Goal: Navigation & Orientation: Find specific page/section

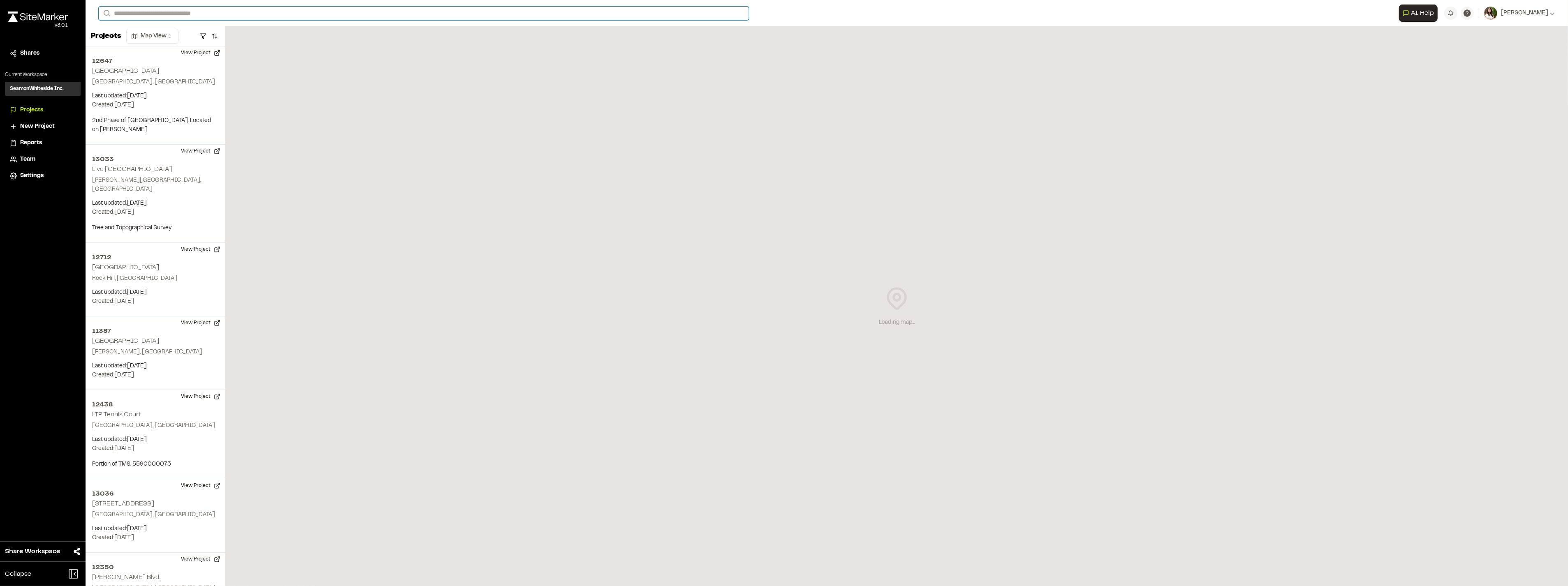
click at [150, 13] on input "Search" at bounding box center [423, 14] width 650 height 14
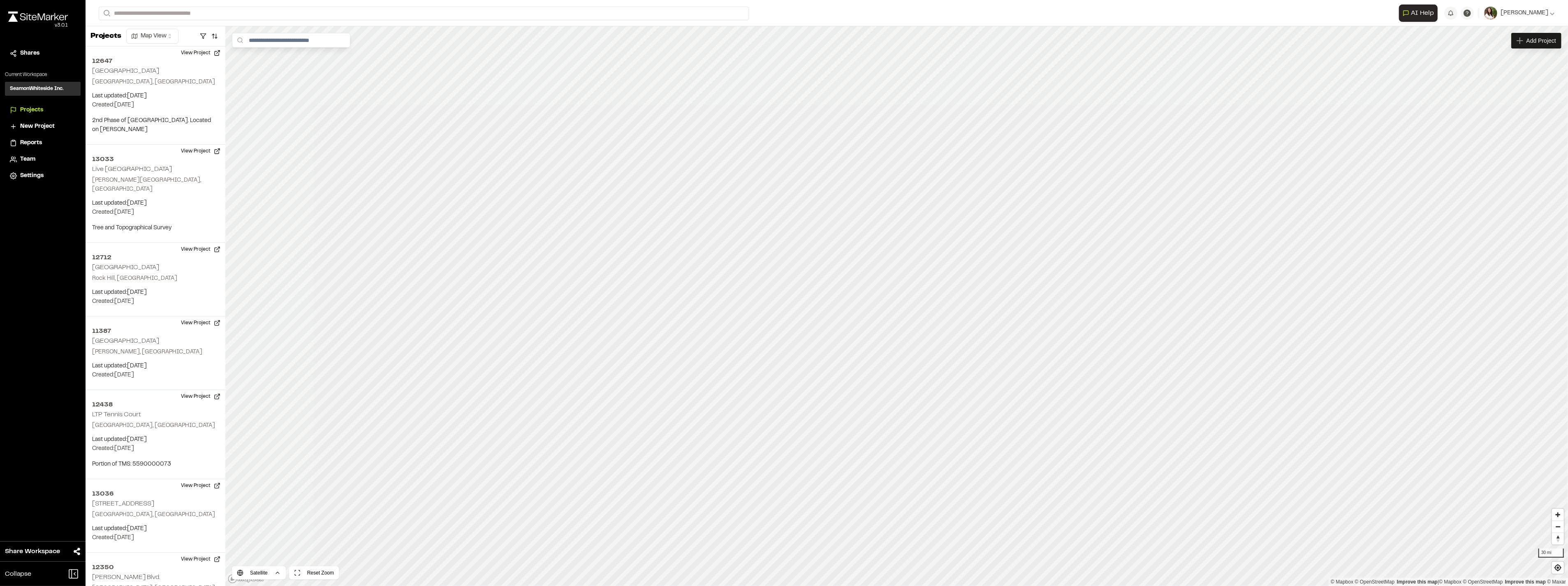
click at [178, 49] on p "[GEOGRAPHIC_DATA] , [GEOGRAPHIC_DATA]" at bounding box center [187, 53] width 167 height 9
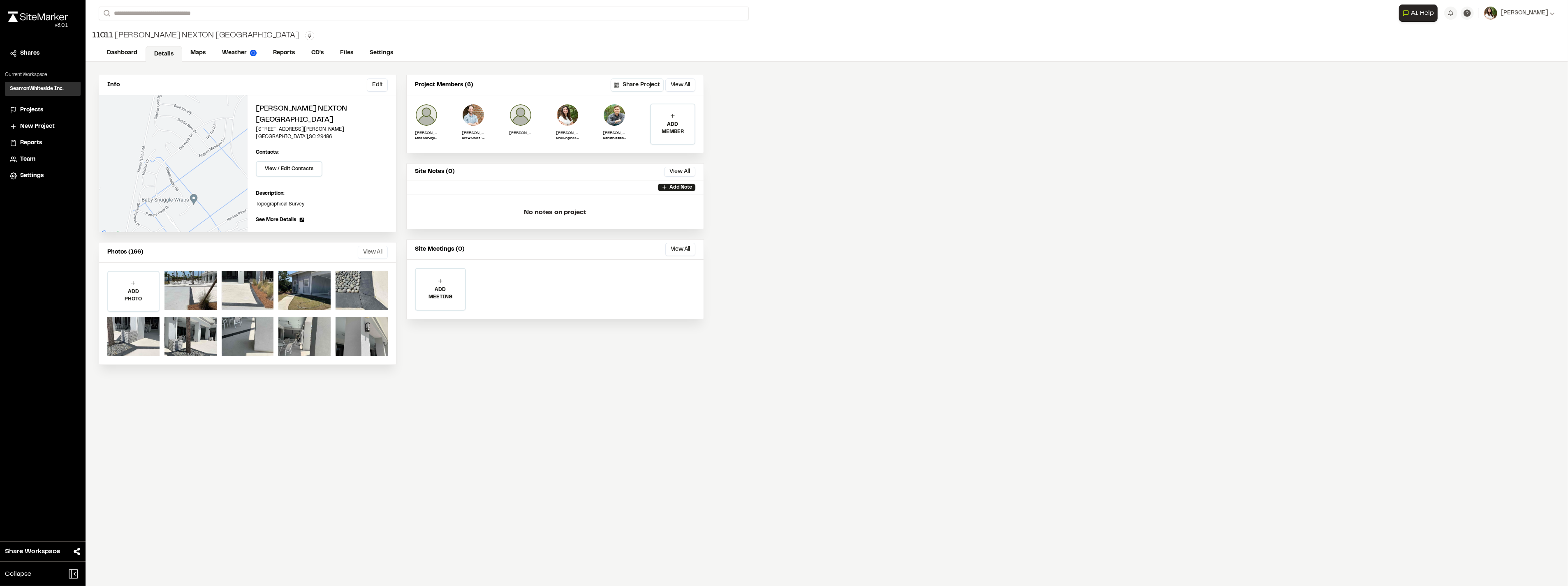
click at [373, 249] on button "View All" at bounding box center [373, 252] width 30 height 13
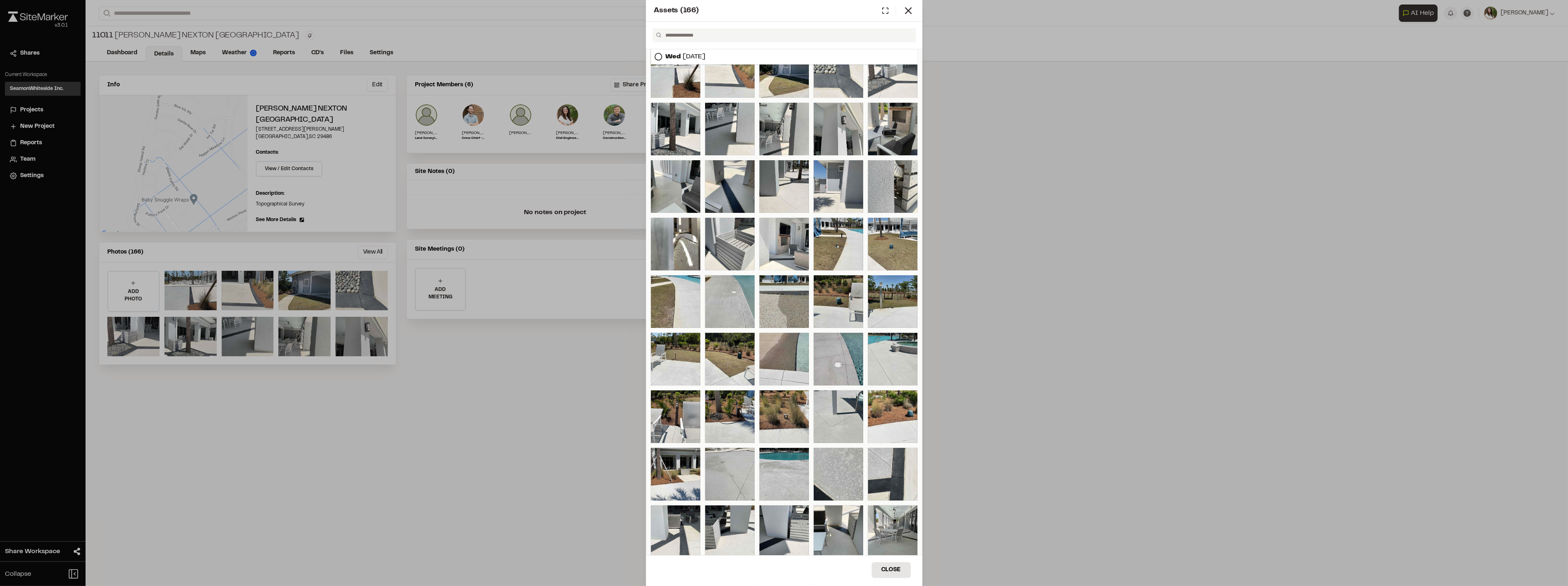
scroll to position [45, 0]
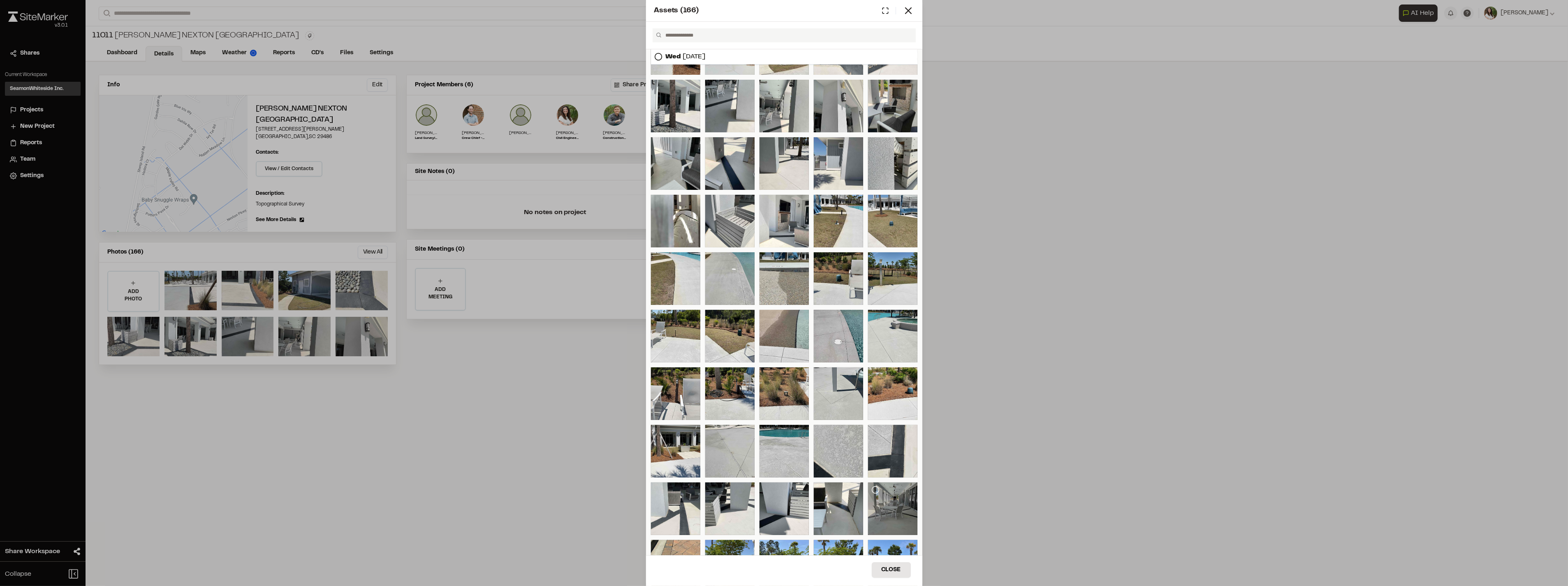
click at [871, 494] on icon at bounding box center [875, 490] width 8 height 8
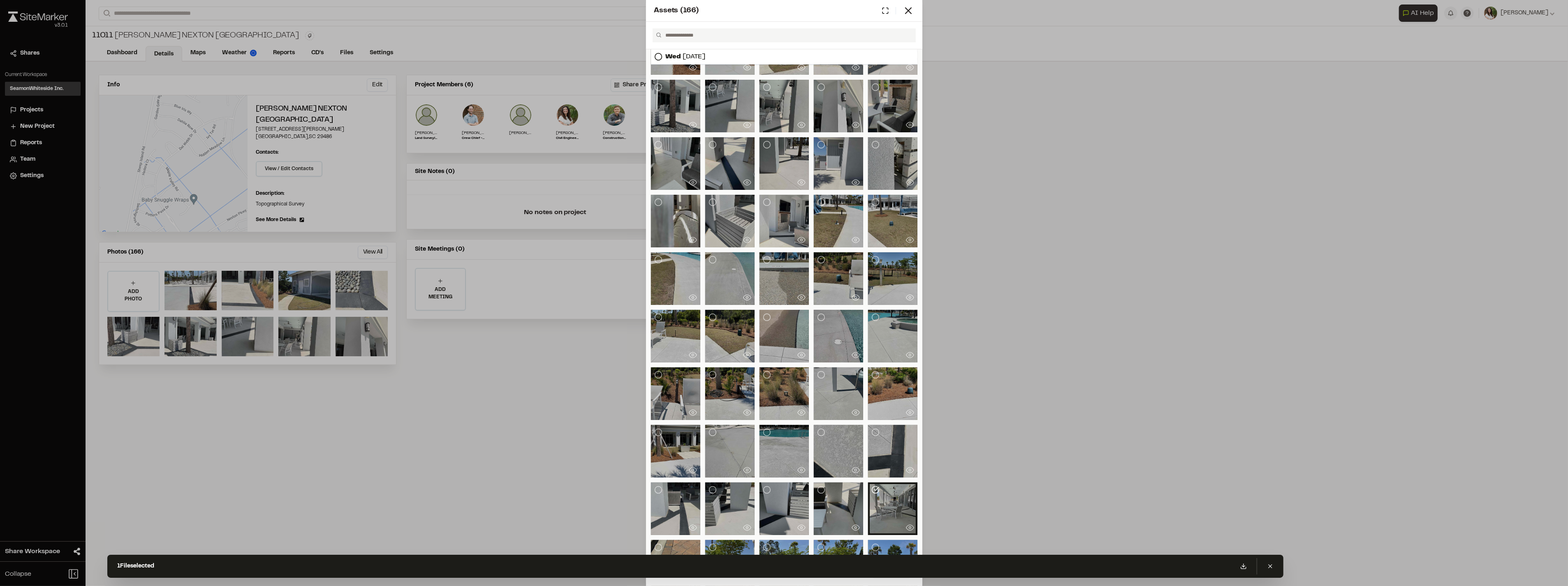
click at [885, 494] on div at bounding box center [893, 508] width 49 height 52
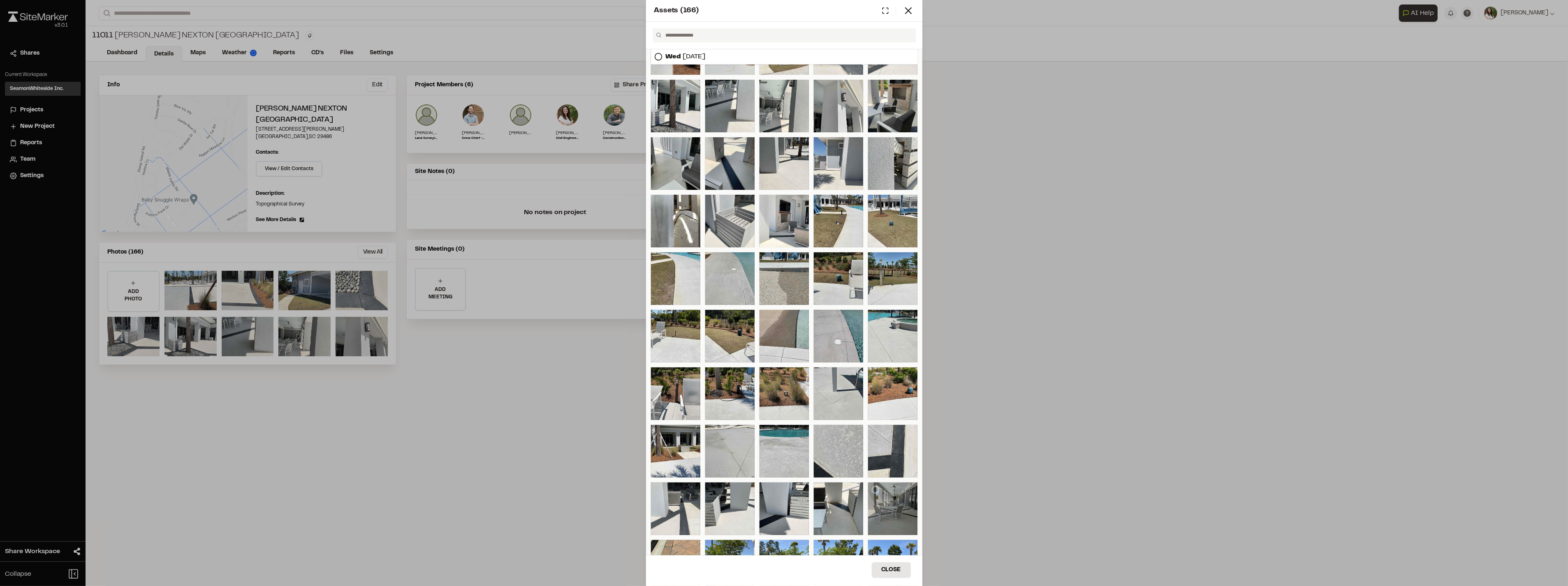
click at [885, 492] on div at bounding box center [893, 508] width 49 height 52
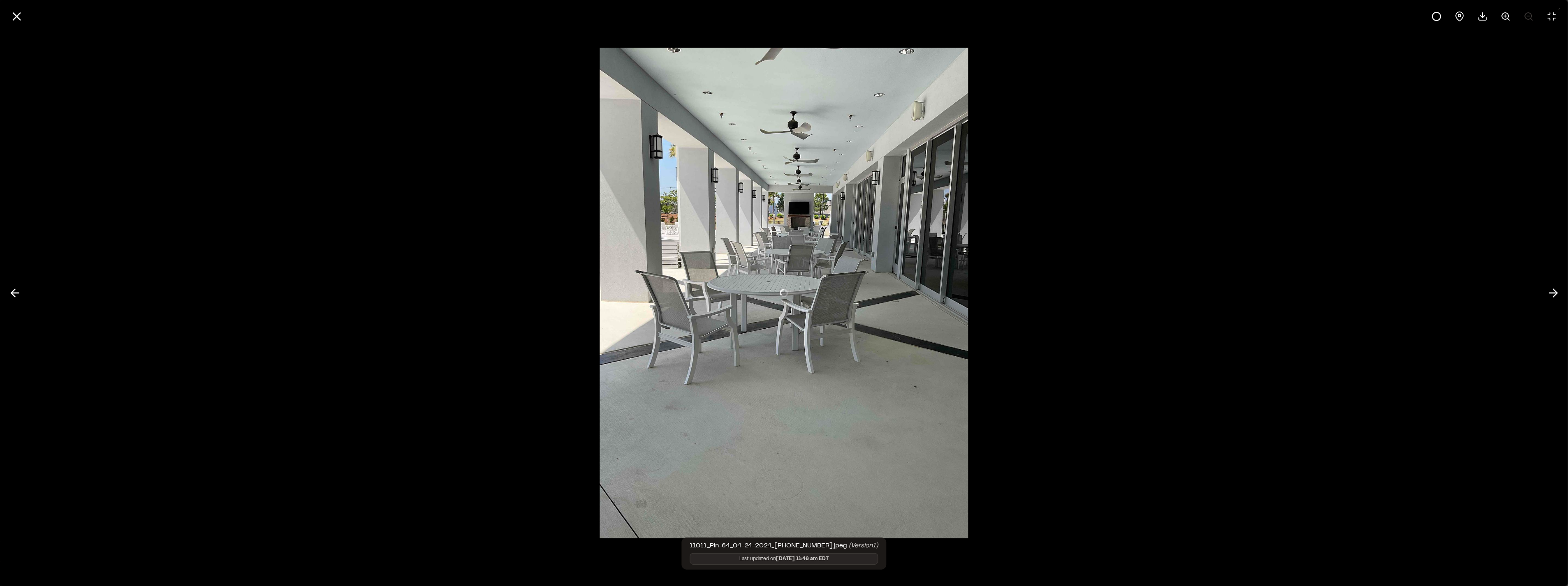
click at [885, 492] on div at bounding box center [784, 293] width 1568 height 586
drag, startPoint x: 885, startPoint y: 492, endPoint x: 1047, endPoint y: 291, distance: 258.2
click at [1047, 291] on div at bounding box center [784, 293] width 1568 height 586
click at [824, 269] on img at bounding box center [784, 293] width 368 height 508
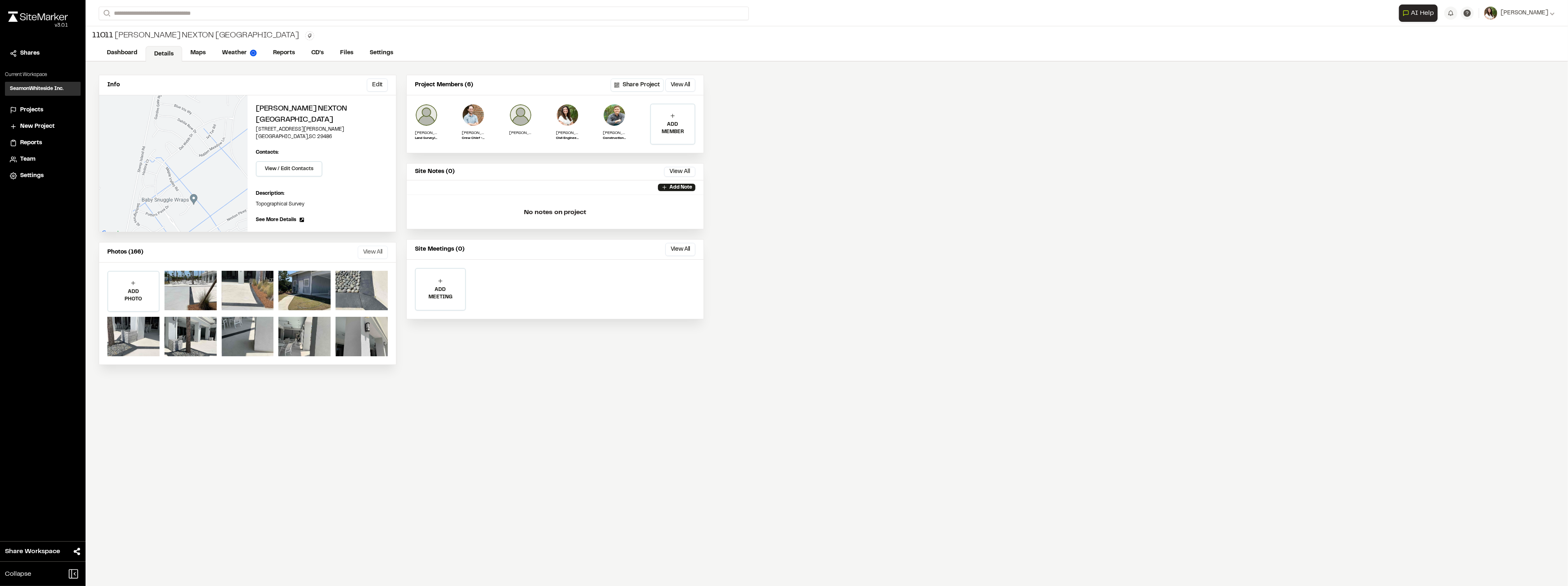
click at [360, 253] on button "View All" at bounding box center [373, 252] width 30 height 13
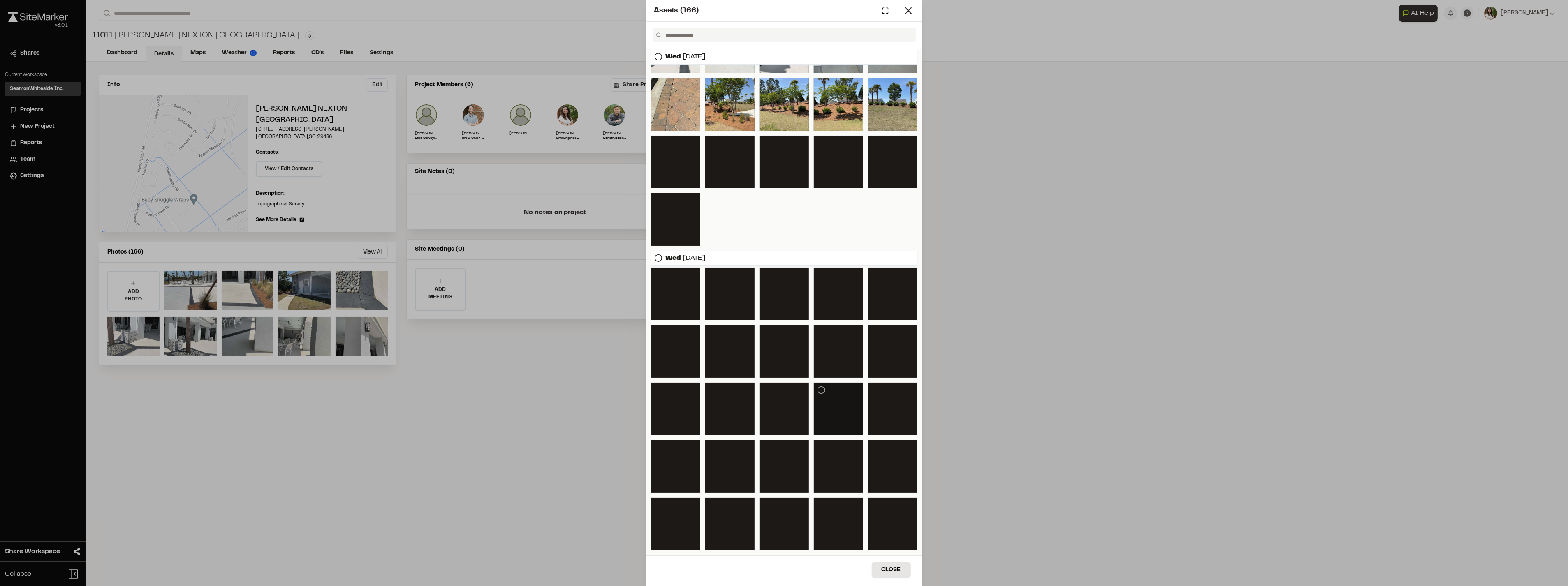
scroll to position [529, 0]
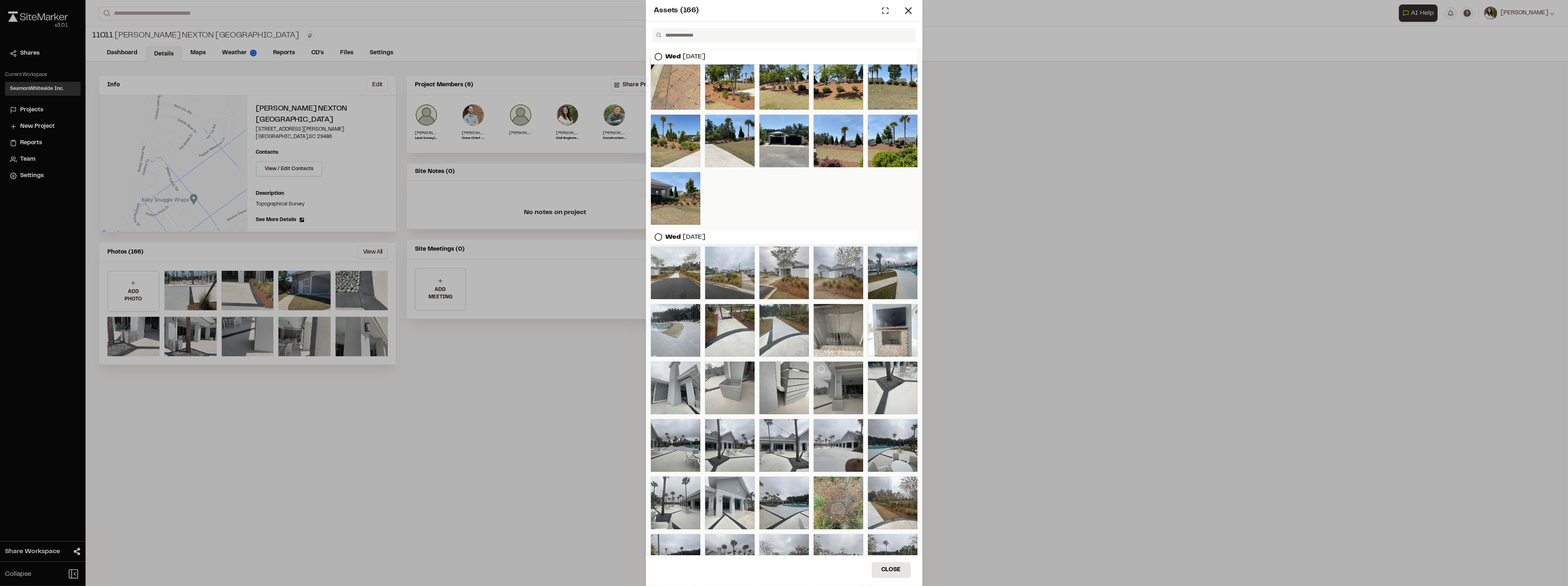
click at [826, 393] on div at bounding box center [839, 388] width 49 height 52
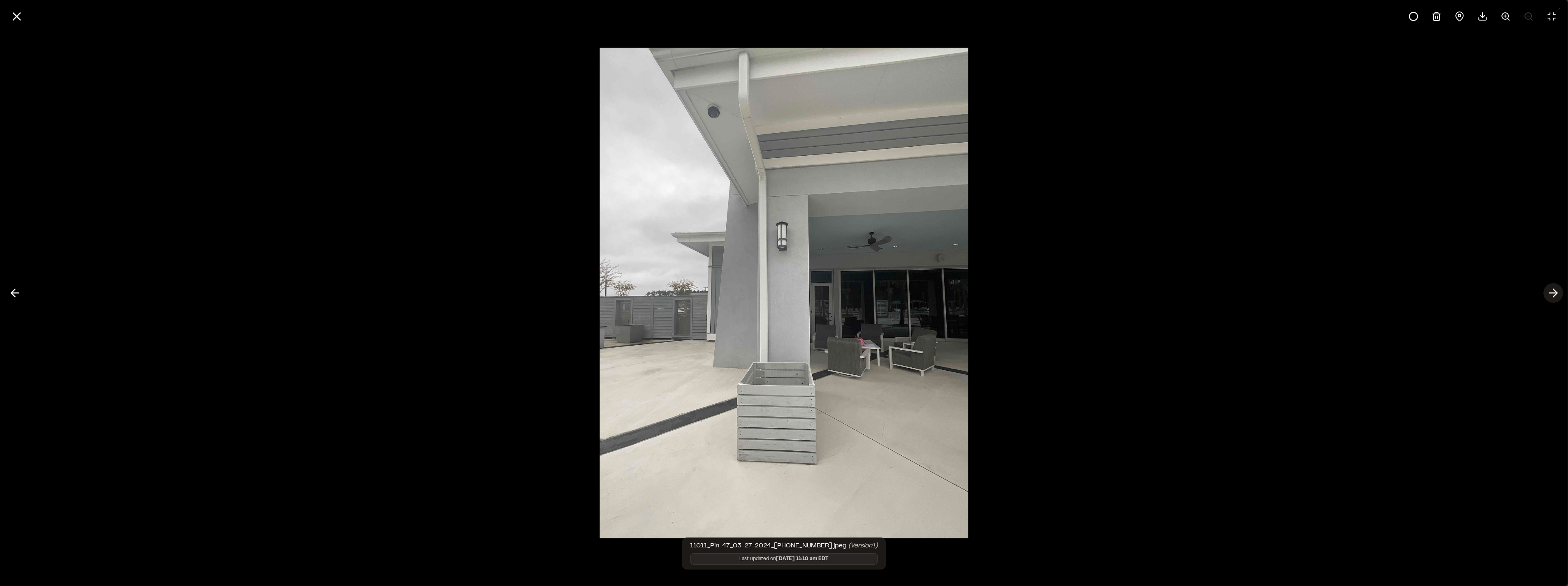
click at [1554, 289] on polyline at bounding box center [1555, 293] width 4 height 8
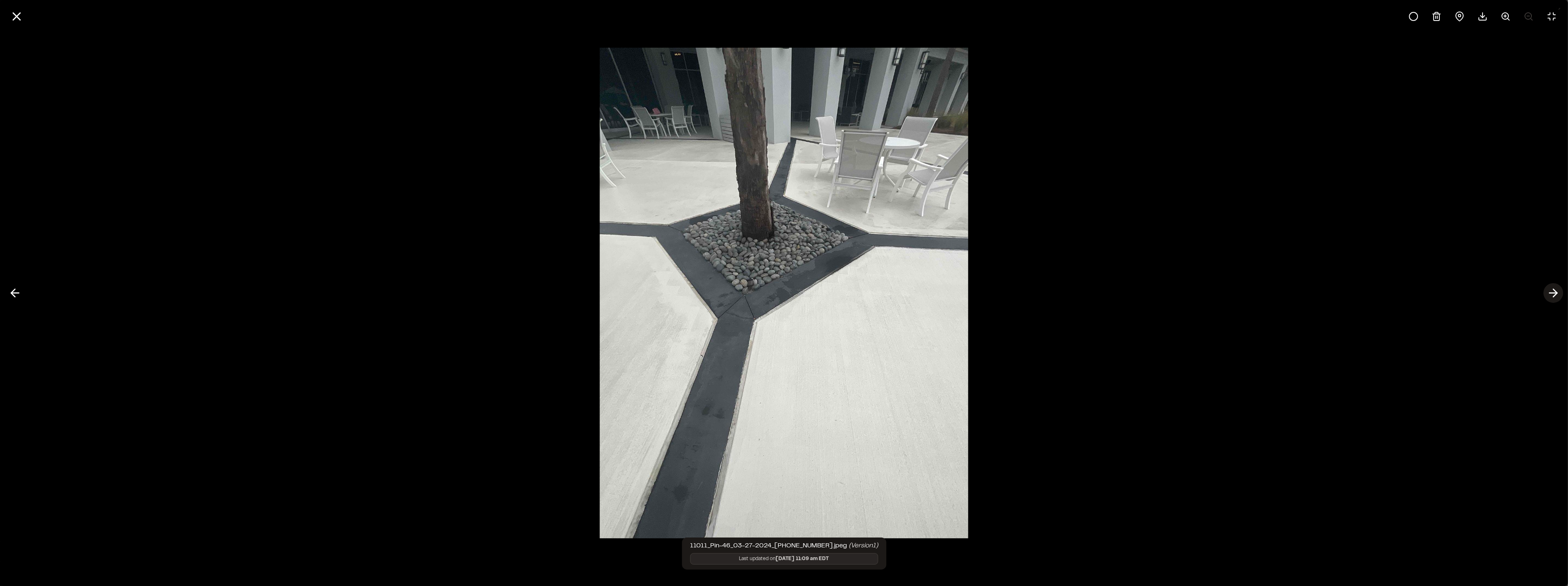
click at [1548, 293] on button at bounding box center [1553, 293] width 20 height 20
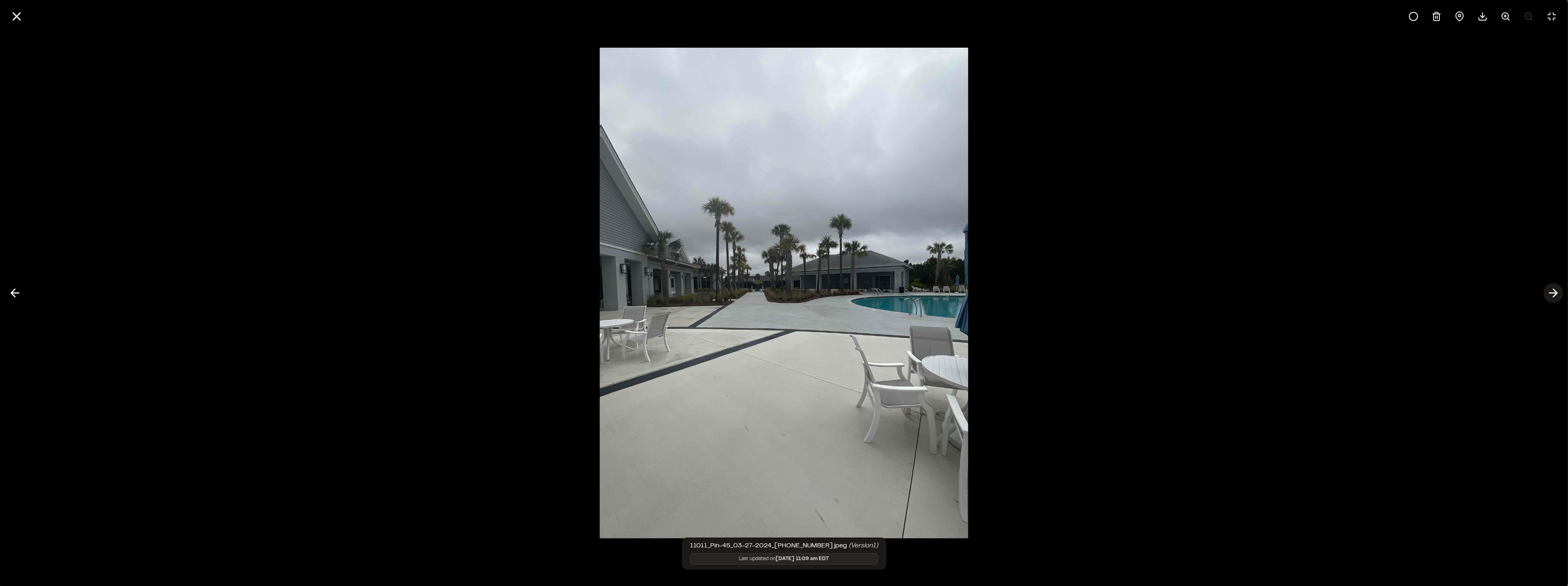
click at [1549, 291] on icon at bounding box center [1553, 293] width 13 height 14
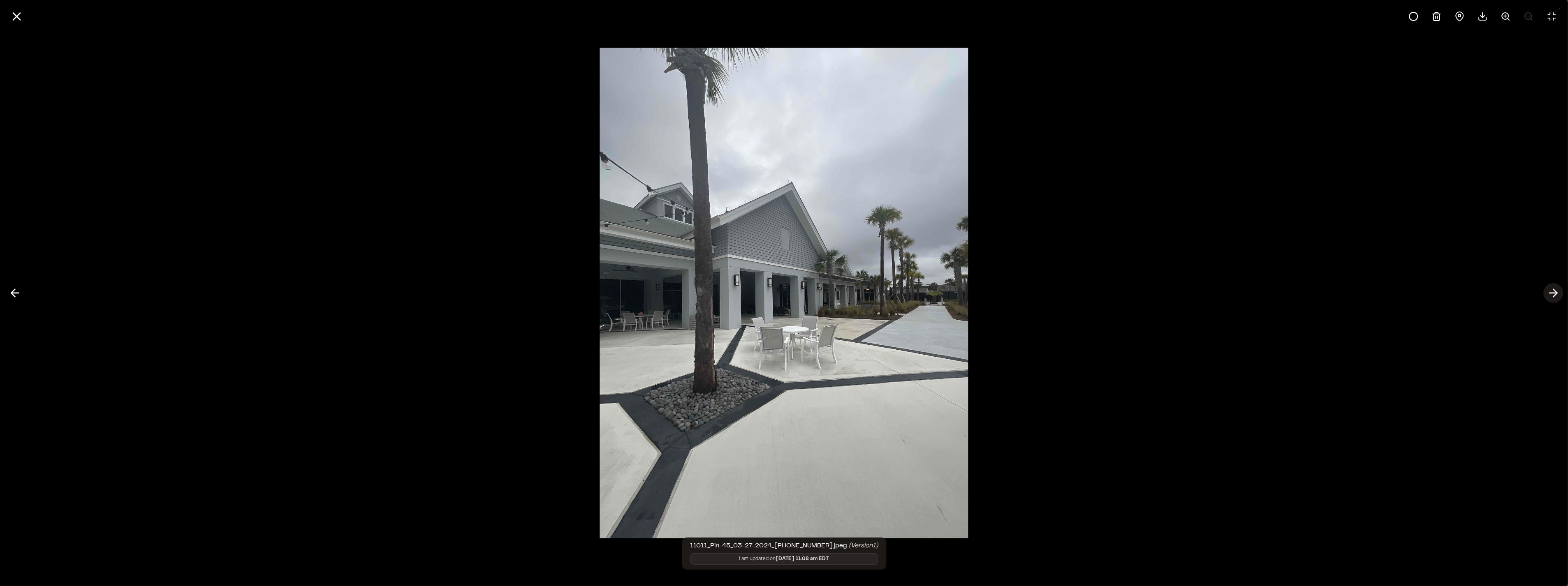
click at [1549, 291] on icon at bounding box center [1553, 293] width 13 height 14
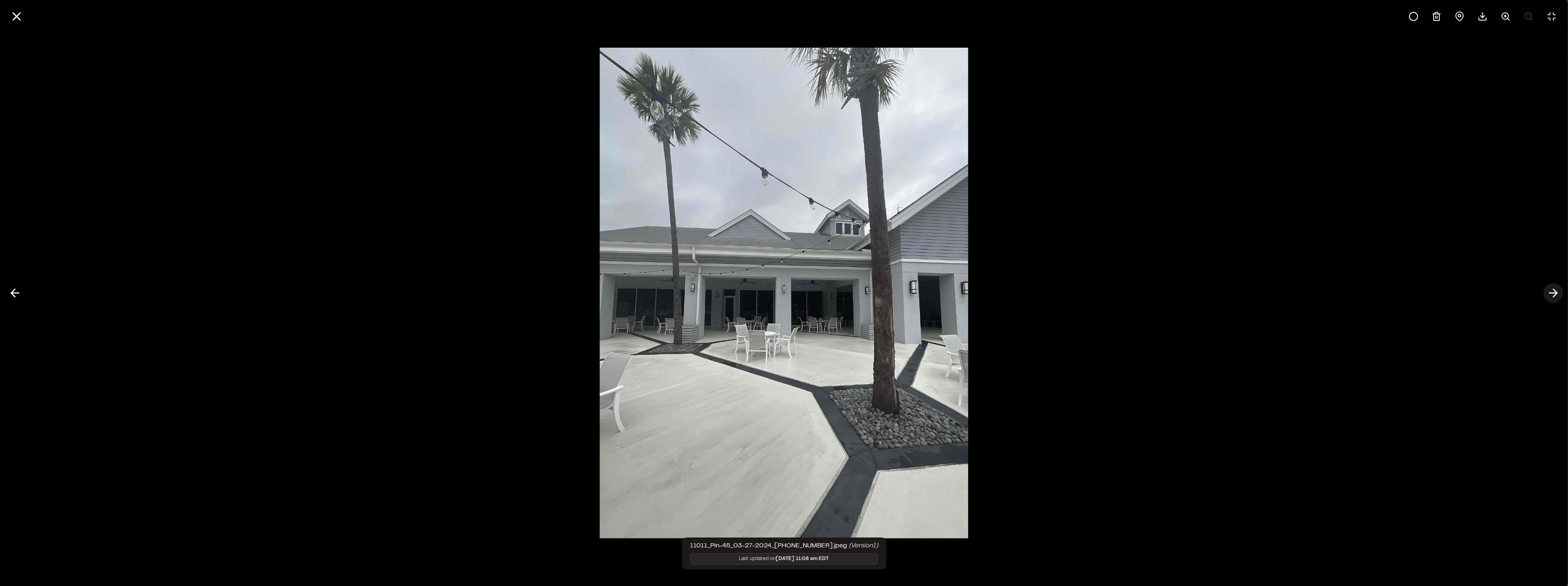
click at [1552, 292] on icon at bounding box center [1553, 293] width 13 height 14
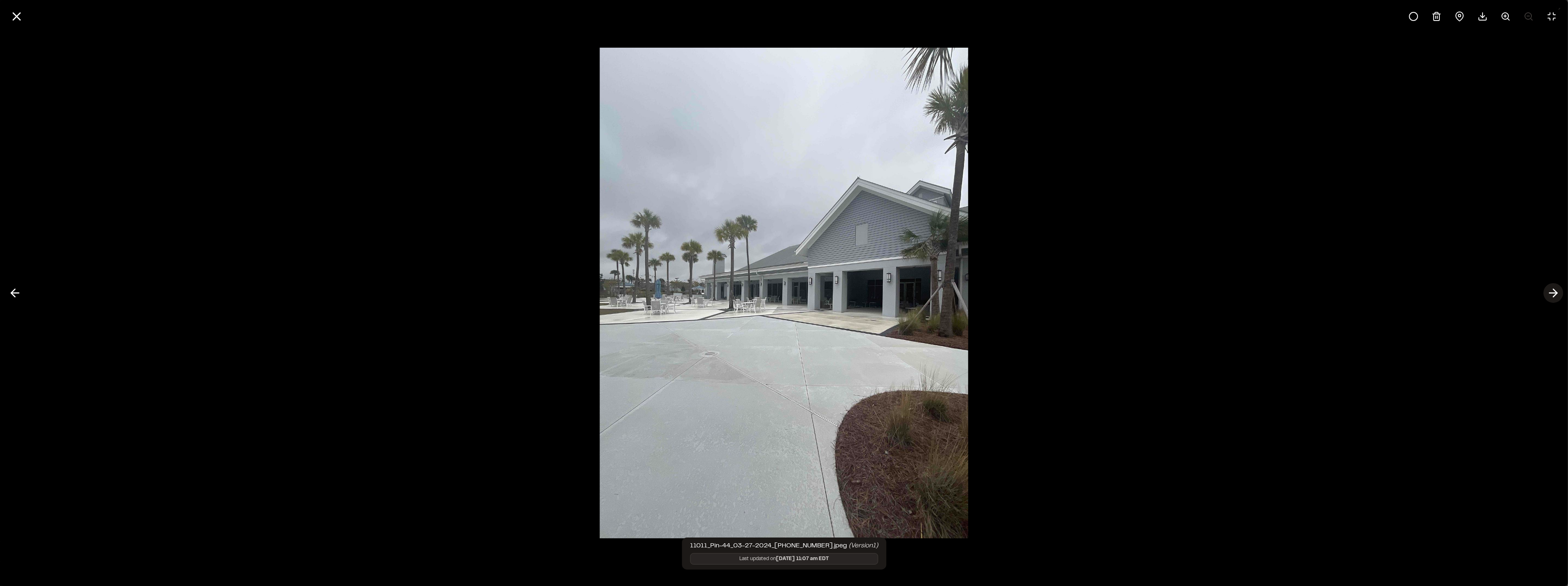
click at [1551, 294] on icon at bounding box center [1553, 293] width 13 height 14
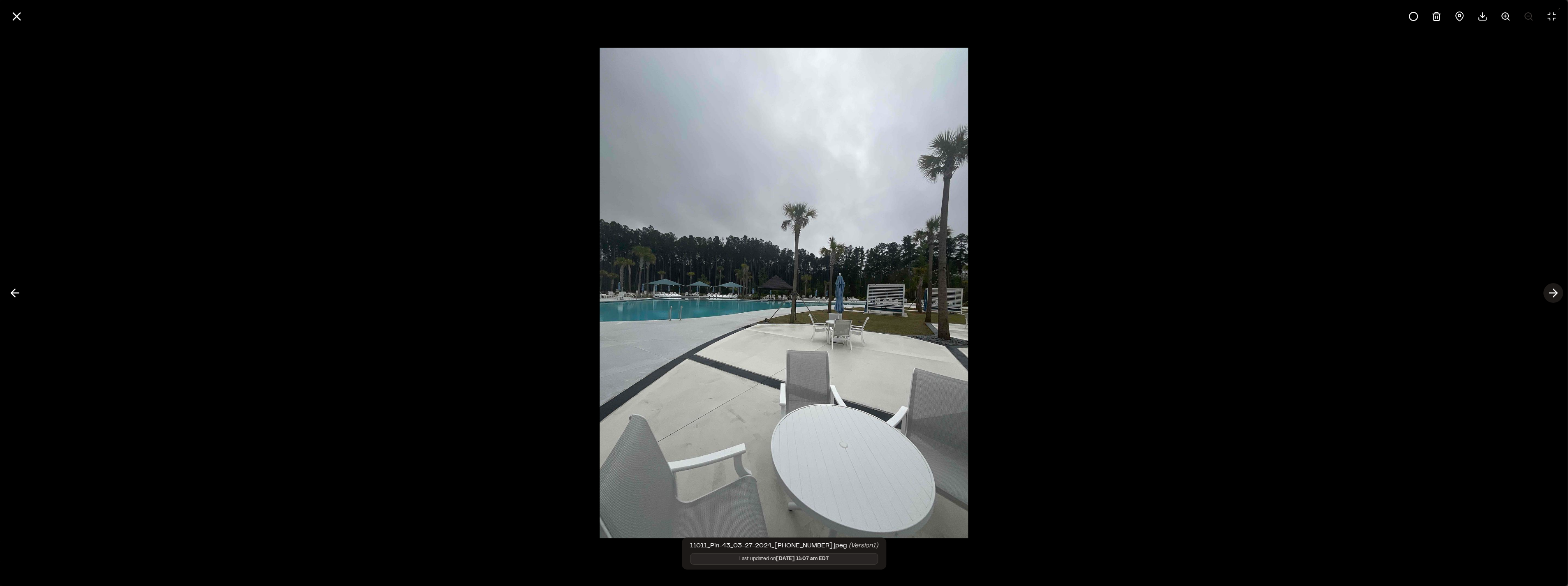
click at [1549, 297] on icon at bounding box center [1553, 293] width 13 height 14
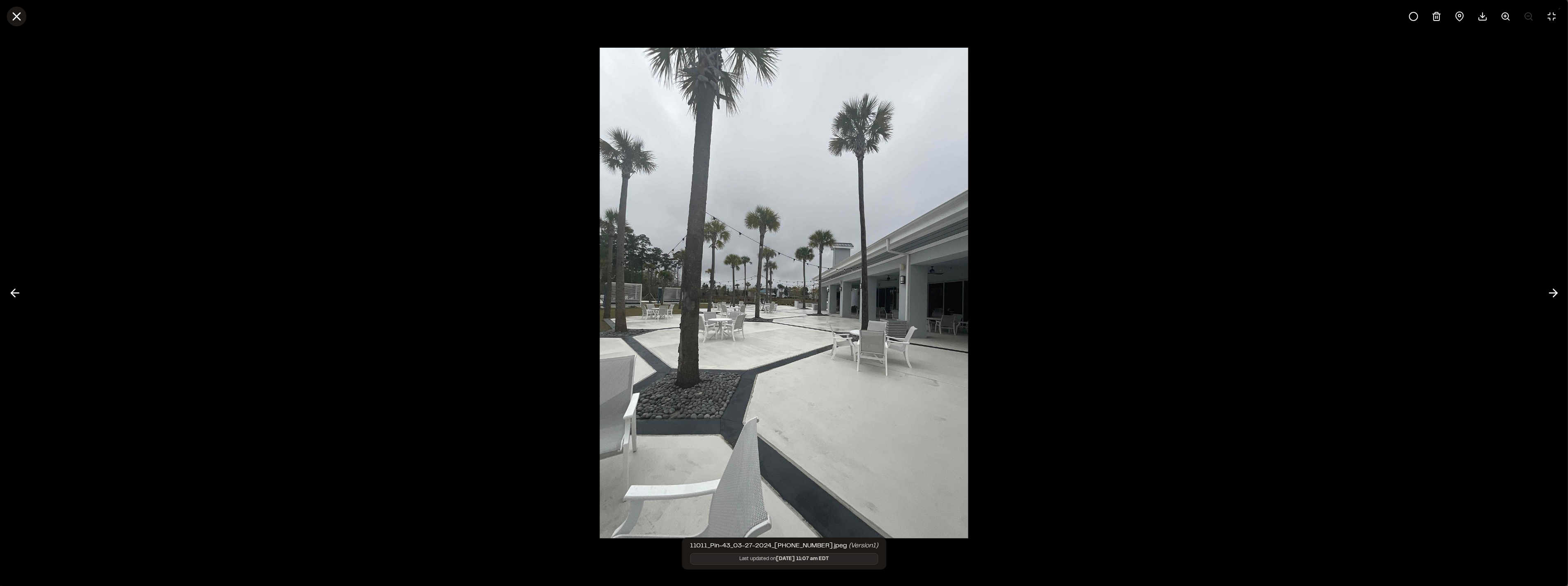
click at [18, 21] on icon at bounding box center [17, 17] width 14 height 14
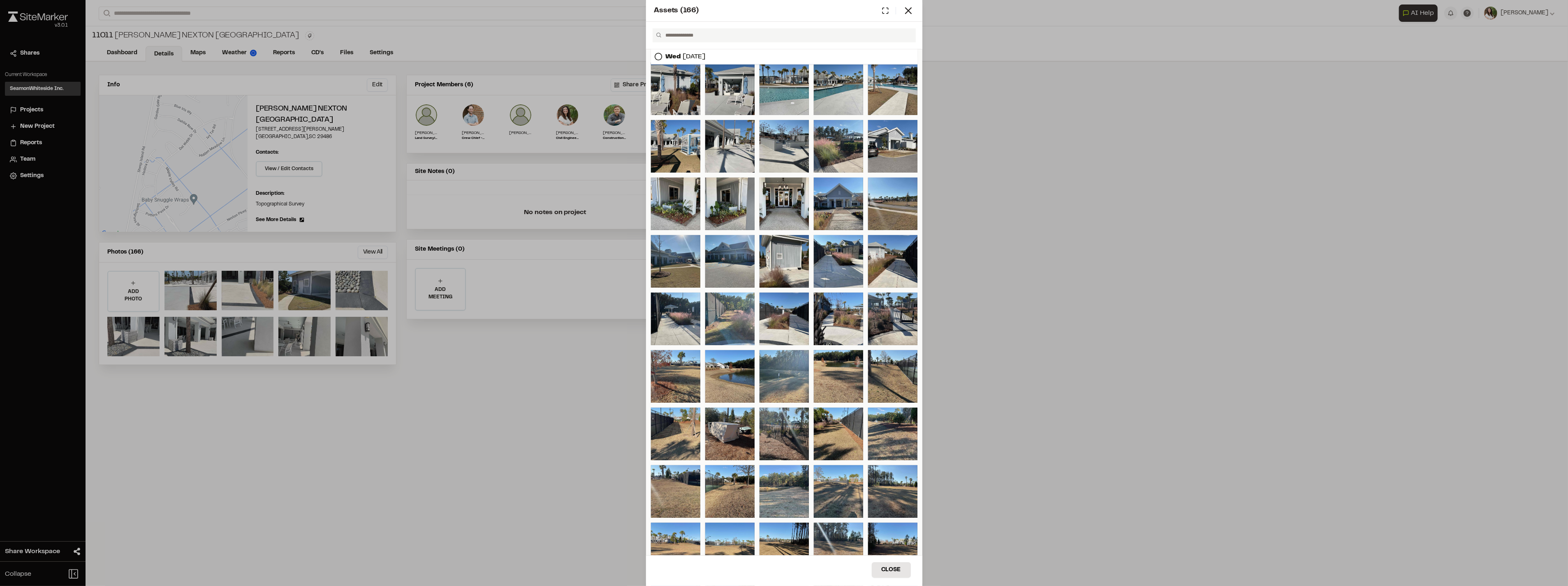
scroll to position [1374, 0]
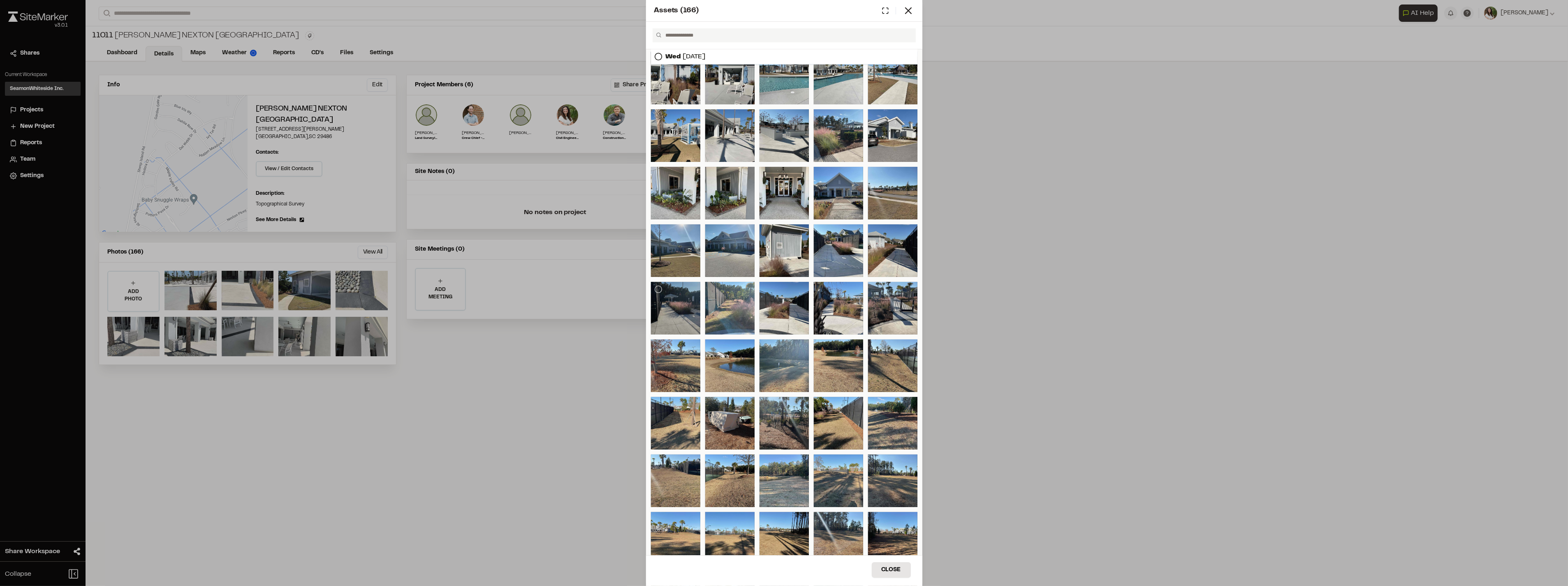
click at [689, 307] on div at bounding box center [676, 308] width 49 height 52
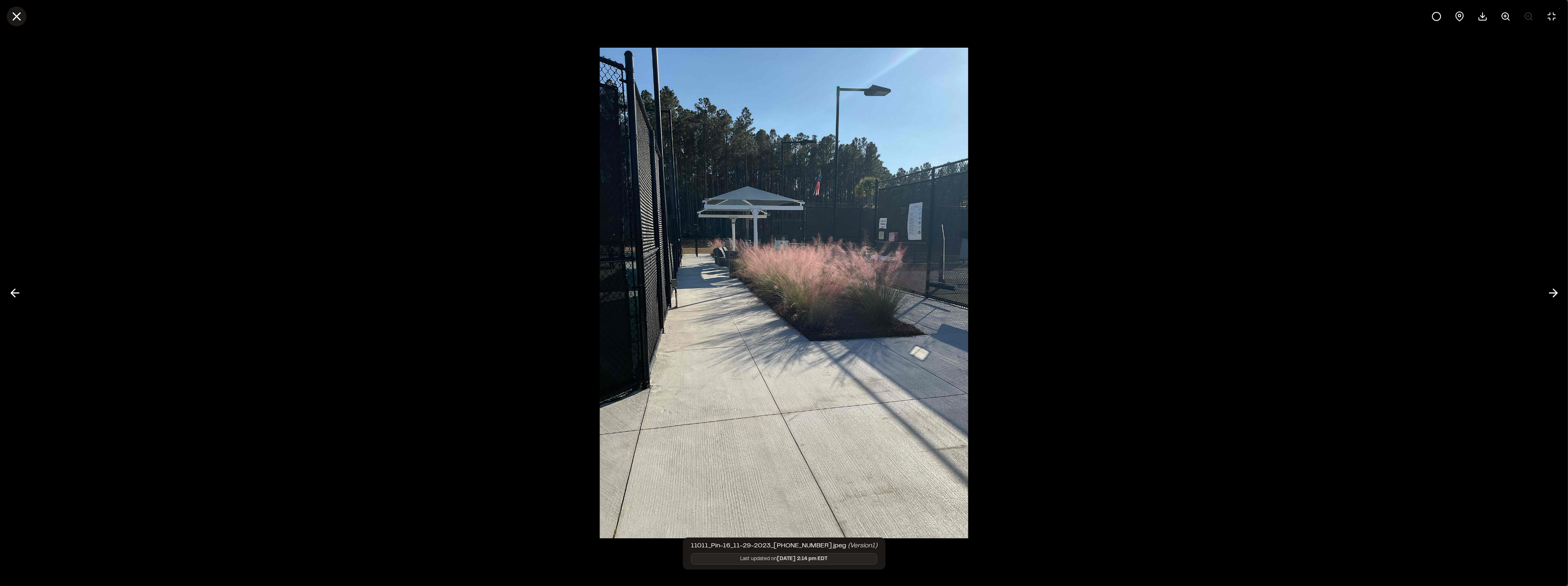
click at [15, 17] on icon at bounding box center [17, 17] width 14 height 14
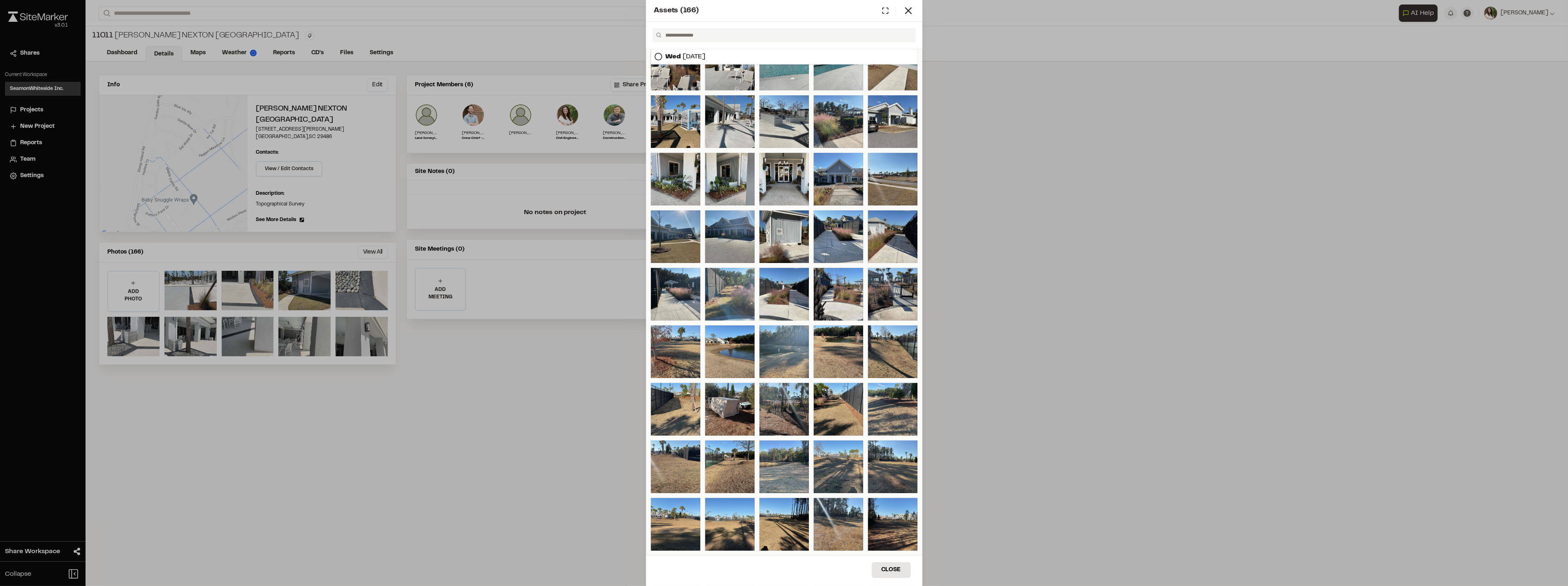
scroll to position [1319, 0]
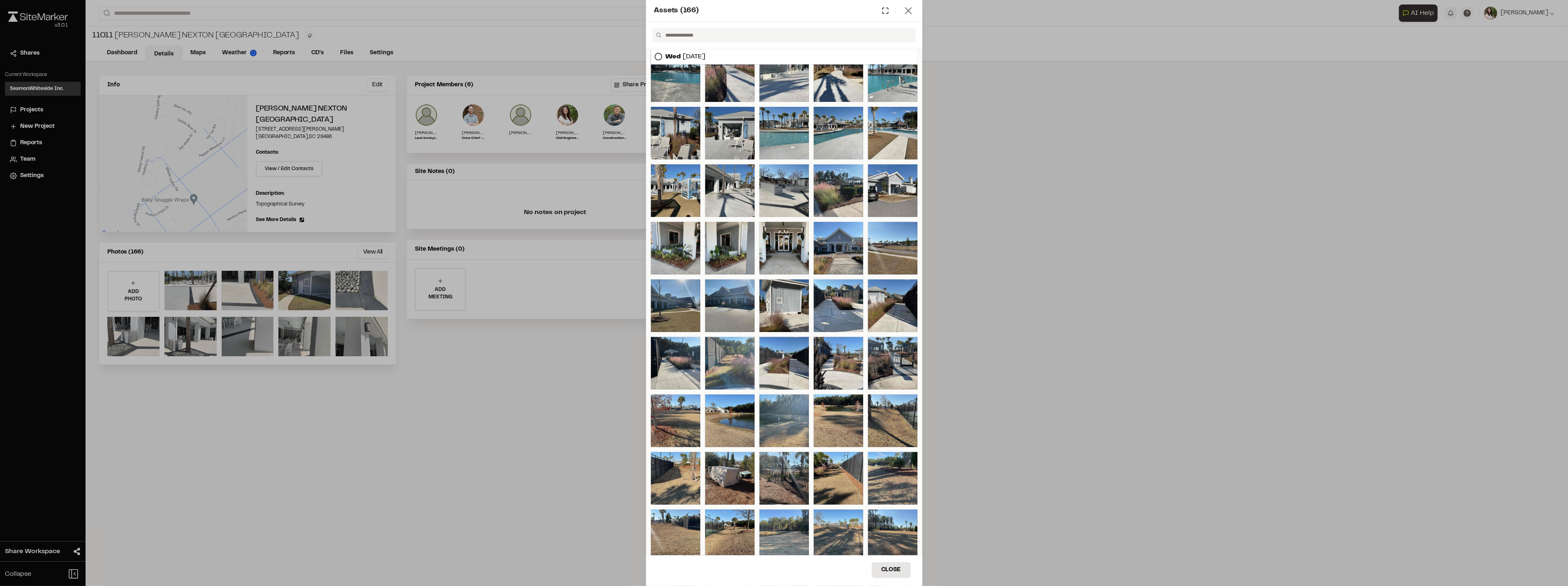
click at [906, 15] on icon at bounding box center [909, 11] width 12 height 12
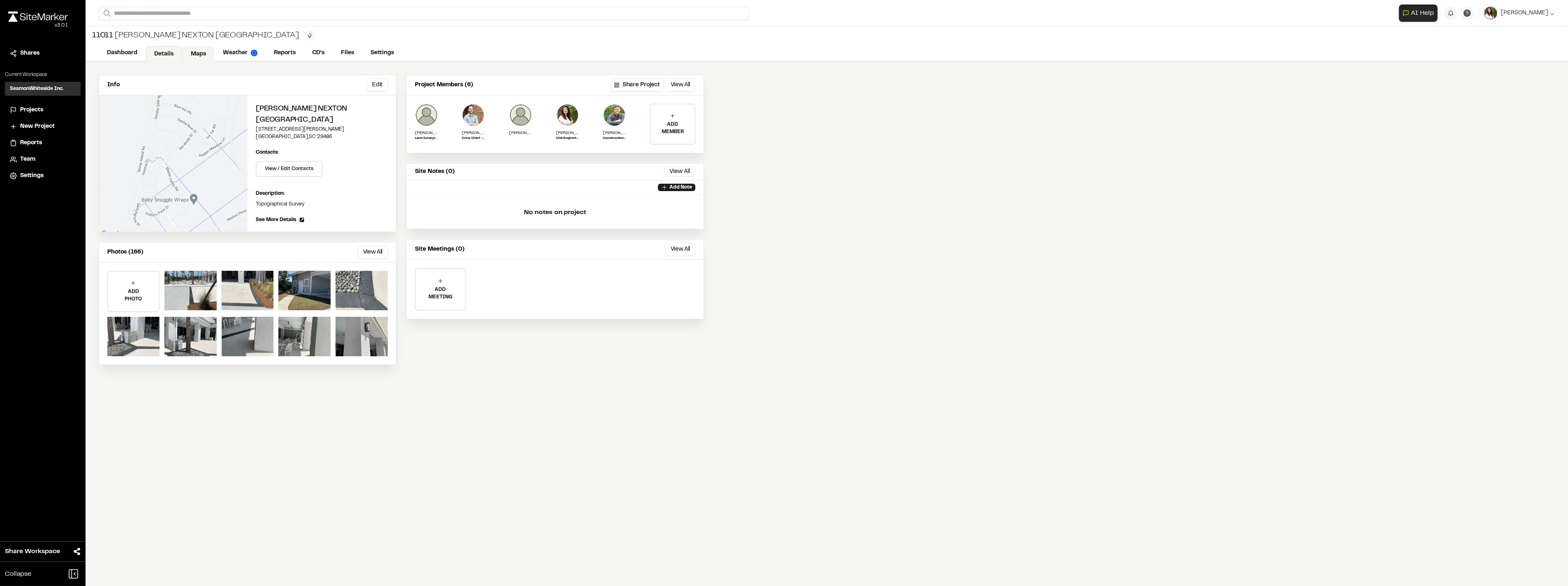
click at [198, 54] on link "Maps" at bounding box center [198, 54] width 33 height 16
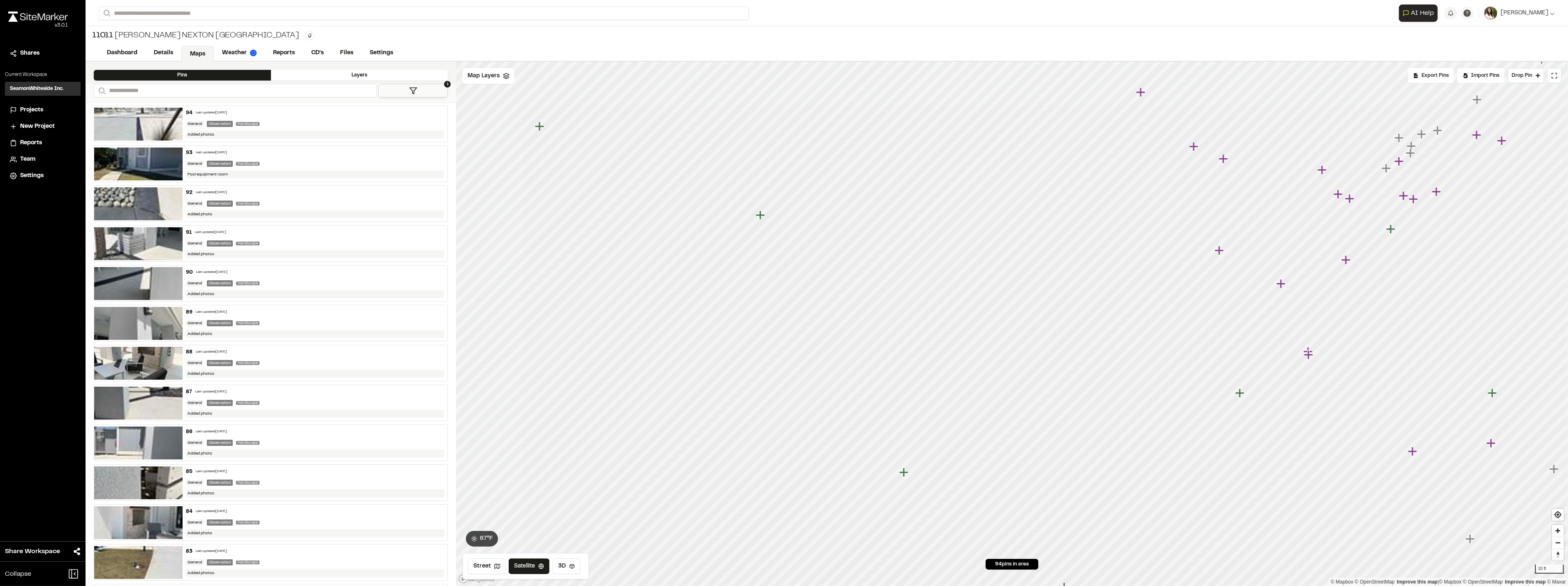
click at [902, 474] on icon "Map marker" at bounding box center [904, 472] width 9 height 9
click at [1349, 246] on icon "Map marker" at bounding box center [1348, 245] width 11 height 11
